Goal: Book appointment/travel/reservation

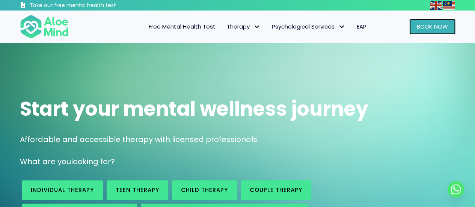
click at [438, 22] on link "Book Now" at bounding box center [432, 27] width 46 height 16
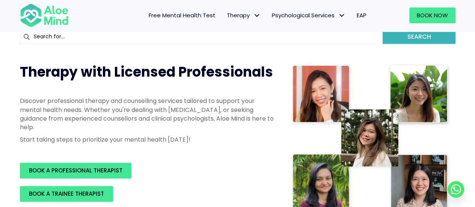
scroll to position [96, 0]
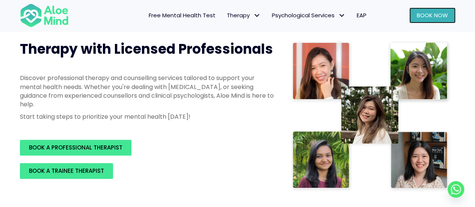
click at [424, 17] on span "Book Now" at bounding box center [432, 15] width 31 height 8
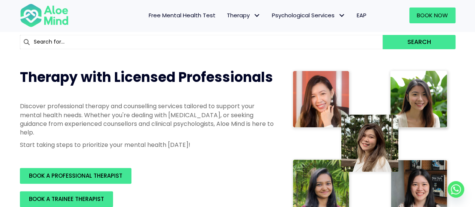
scroll to position [68, 0]
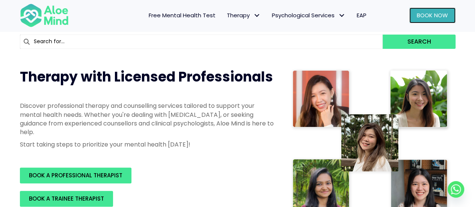
click at [432, 17] on span "Book Now" at bounding box center [432, 15] width 31 height 8
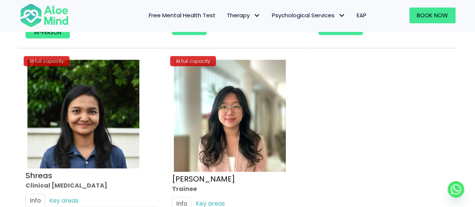
scroll to position [3143, 0]
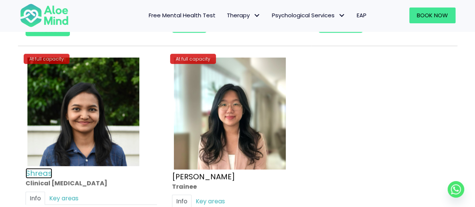
click at [44, 168] on link "Shreas" at bounding box center [39, 173] width 27 height 11
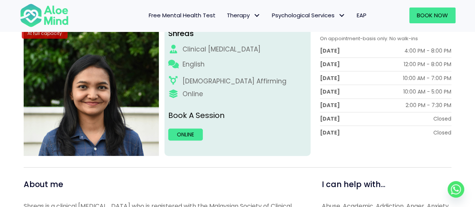
scroll to position [106, 0]
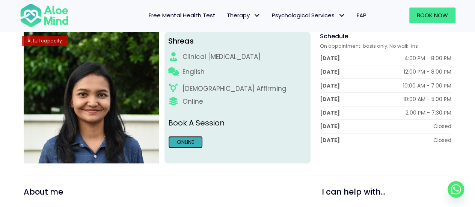
click at [185, 141] on link "Online" at bounding box center [185, 142] width 35 height 12
